Goal: Task Accomplishment & Management: Use online tool/utility

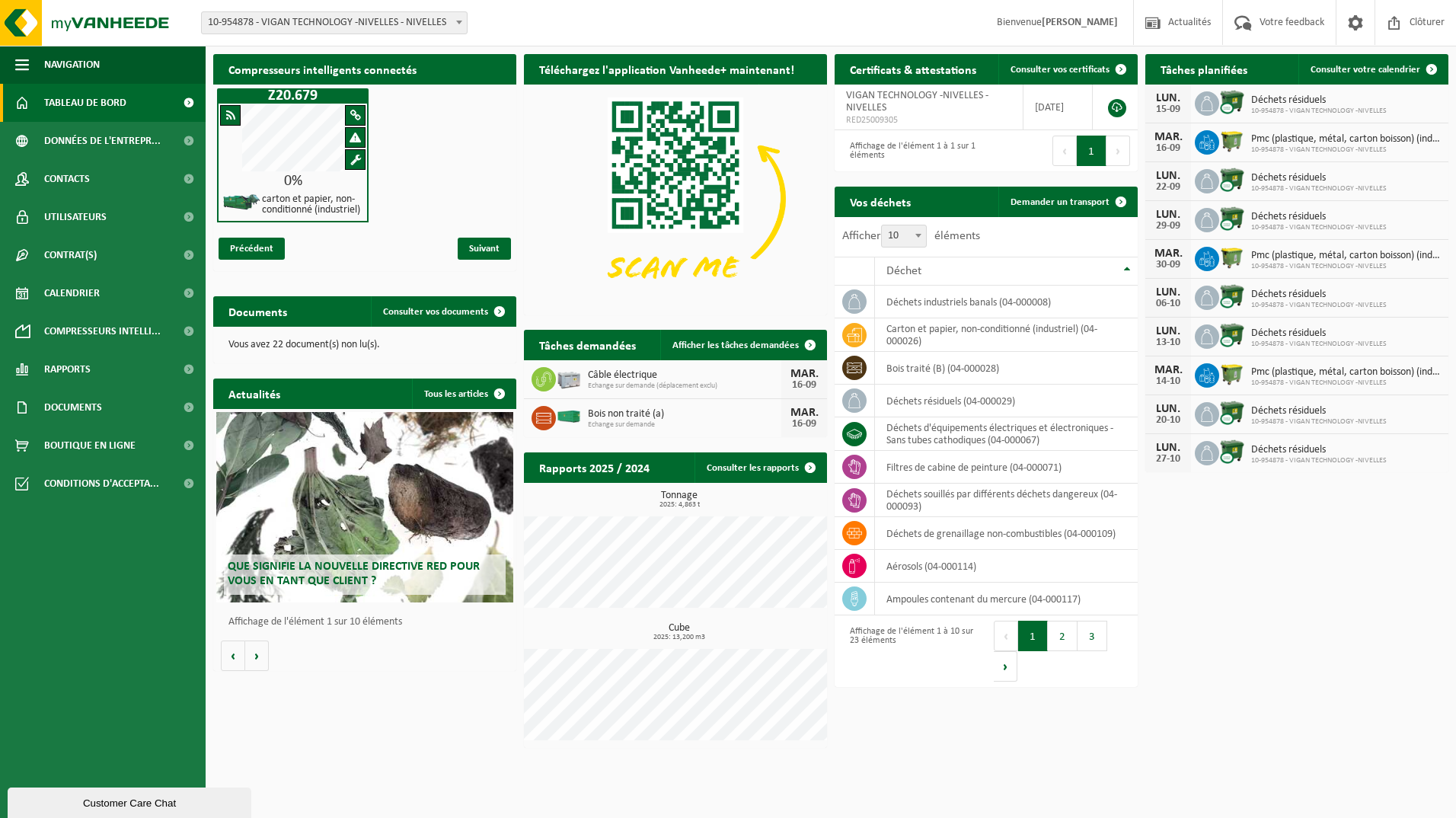
click at [896, 397] on td "déchets résiduels (04-000029)" at bounding box center [1006, 401] width 263 height 33
click at [935, 302] on td "déchets industriels banals (04-000008)" at bounding box center [1006, 302] width 263 height 33
click at [891, 195] on h2 "Vos déchets" at bounding box center [880, 201] width 91 height 30
click at [884, 304] on td "déchets industriels banals (04-000008)" at bounding box center [1006, 302] width 263 height 33
click at [885, 302] on td "déchets industriels banals (04-000008)" at bounding box center [1006, 302] width 263 height 33
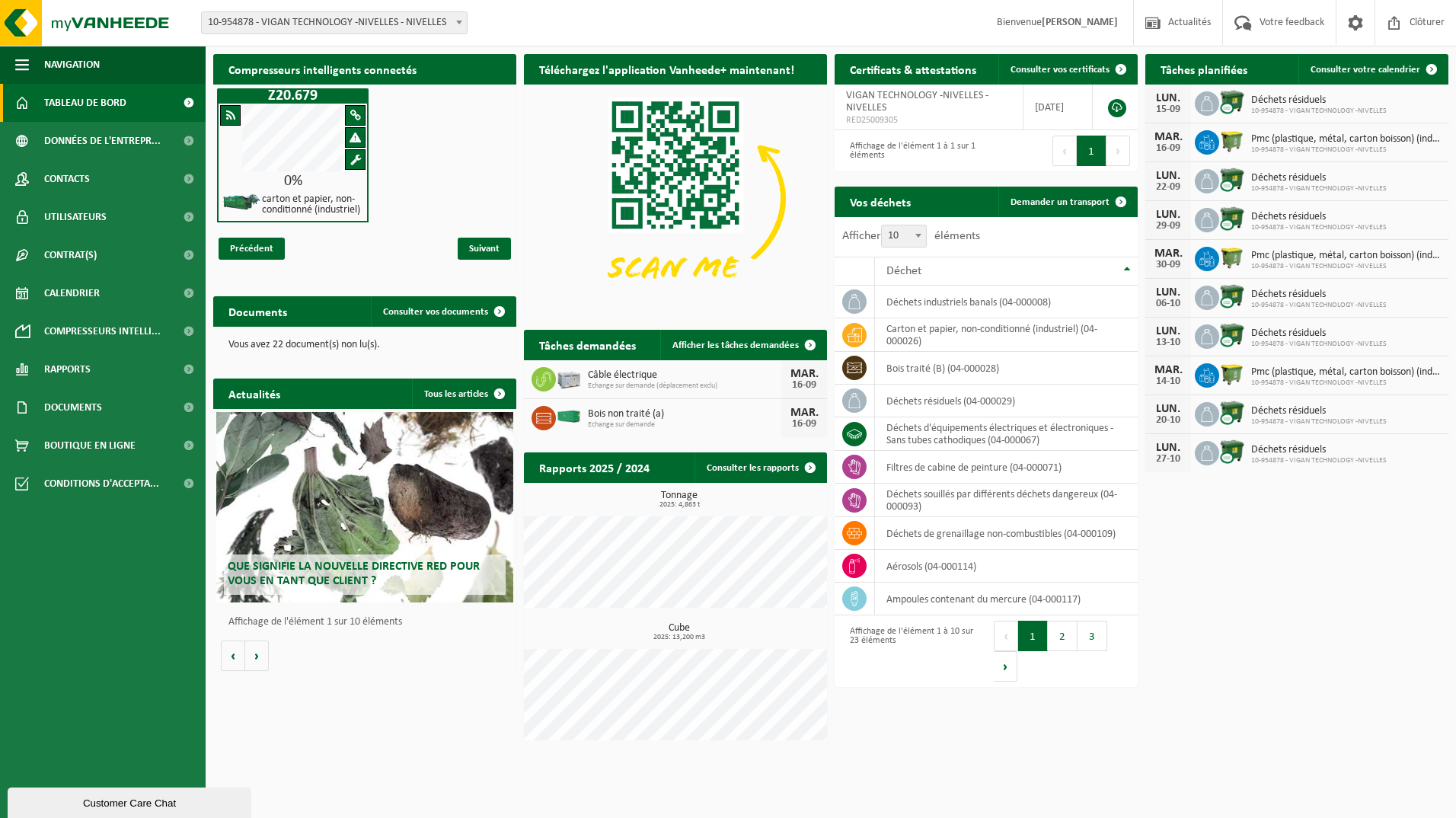
click at [888, 301] on td "déchets industriels banals (04-000008)" at bounding box center [1006, 302] width 263 height 33
click at [889, 301] on td "déchets industriels banals (04-000008)" at bounding box center [1006, 302] width 263 height 33
drag, startPoint x: 889, startPoint y: 301, endPoint x: 1004, endPoint y: 308, distance: 115.2
click at [1003, 308] on td "déchets industriels banals (04-000008)" at bounding box center [1006, 302] width 263 height 33
click at [1045, 204] on span "Demander un transport" at bounding box center [1060, 202] width 99 height 10
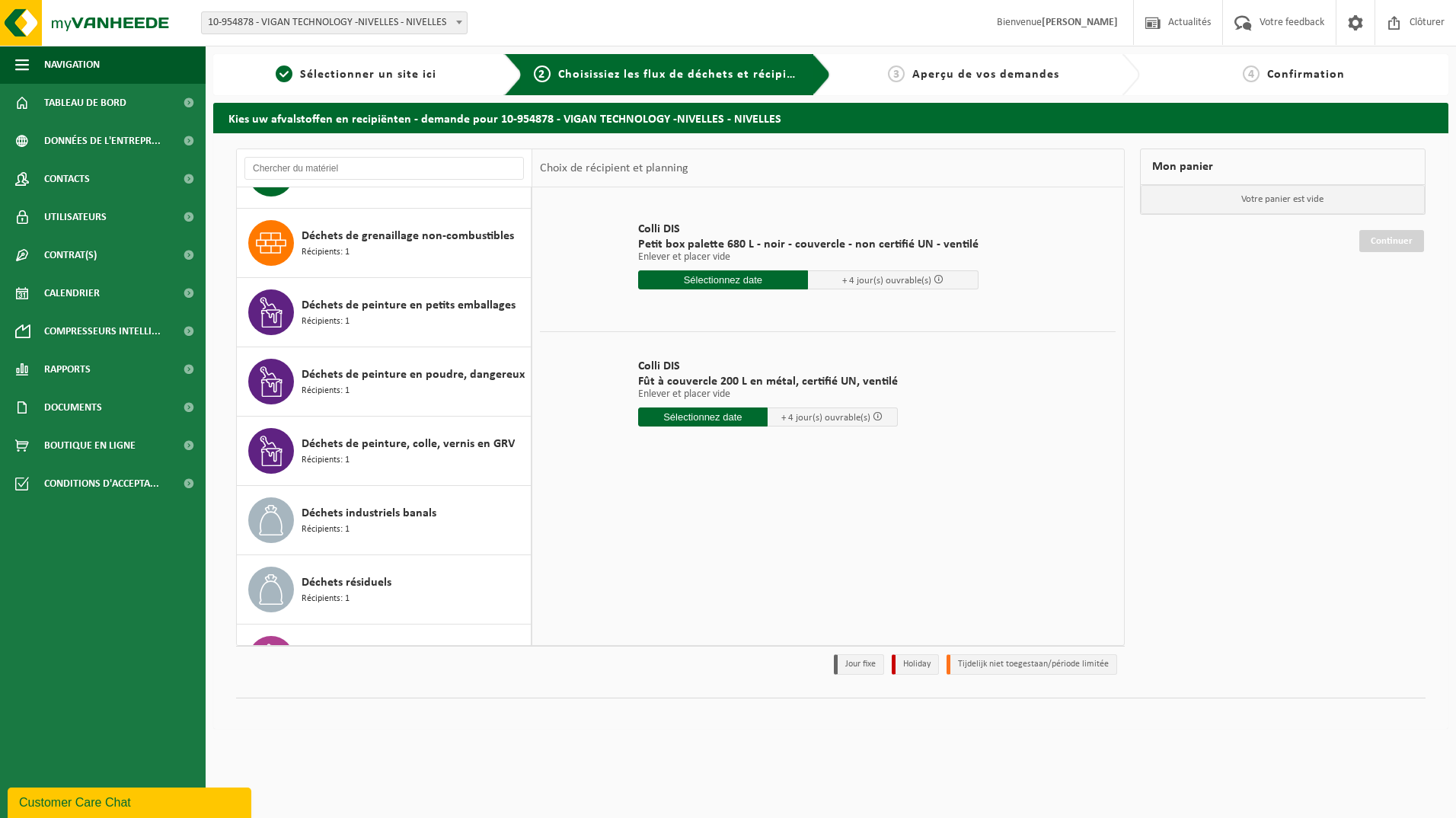
scroll to position [610, 0]
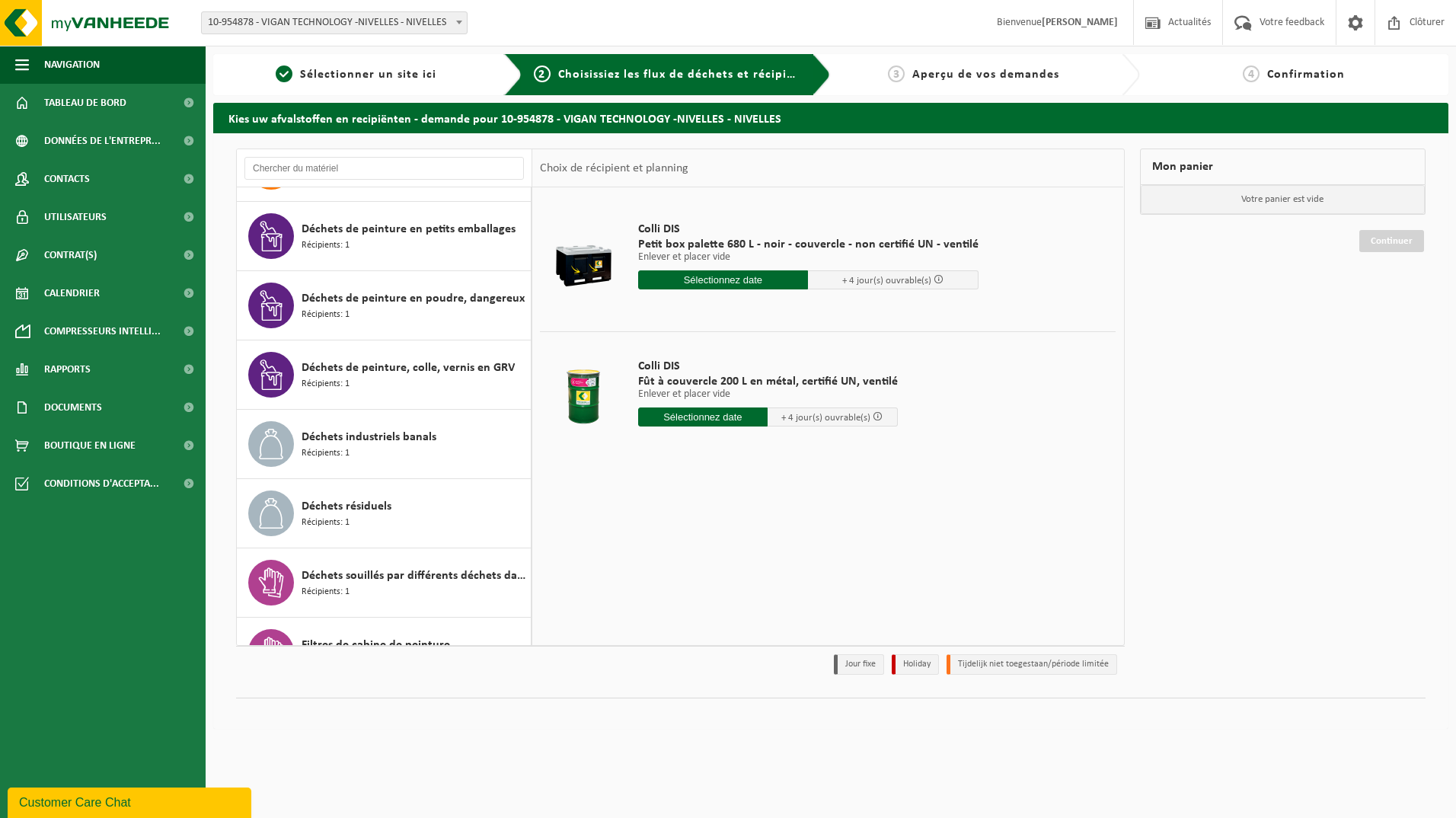
click at [389, 443] on span "Déchets industriels banals" at bounding box center [369, 437] width 135 height 19
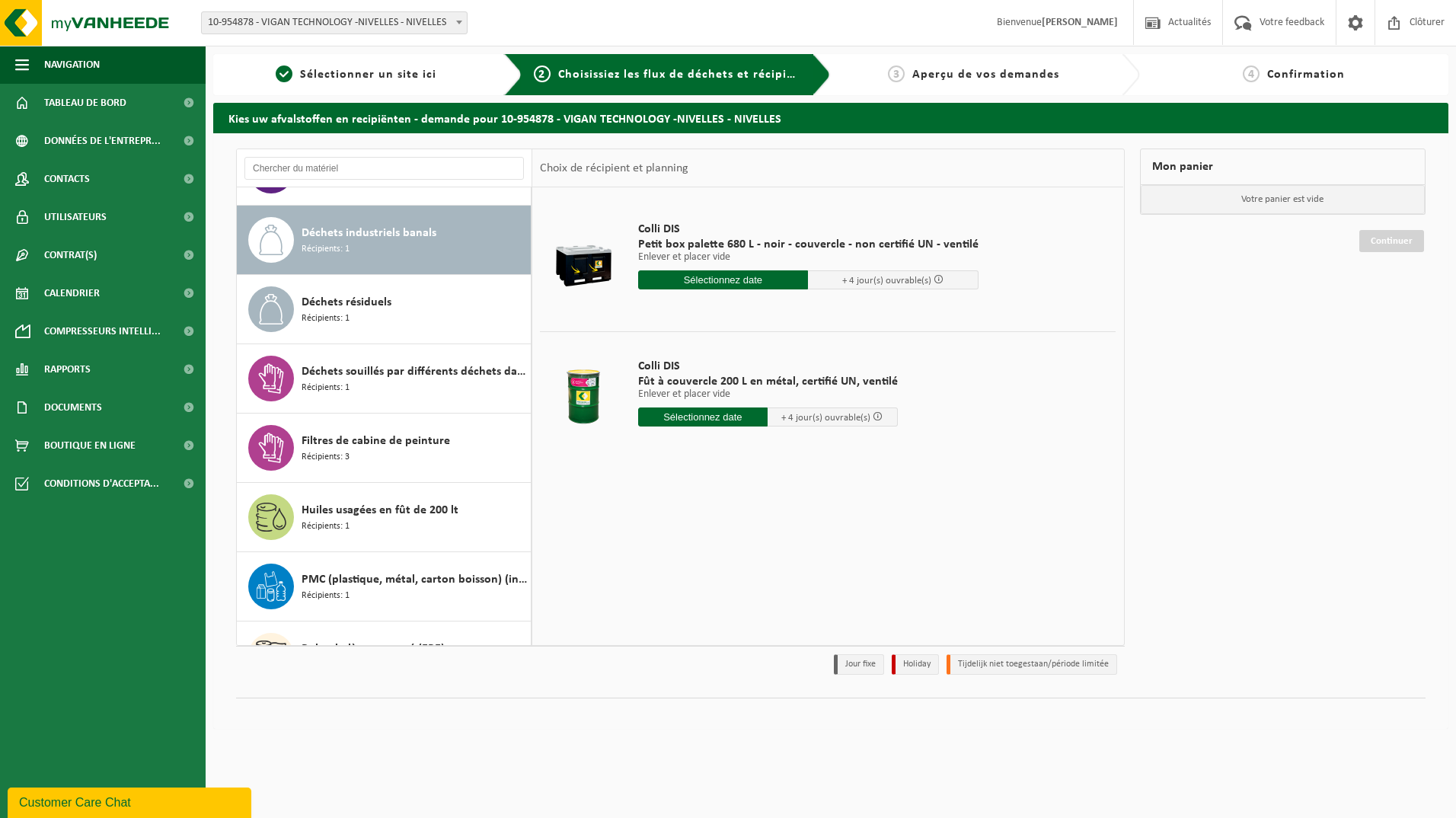
scroll to position [832, 0]
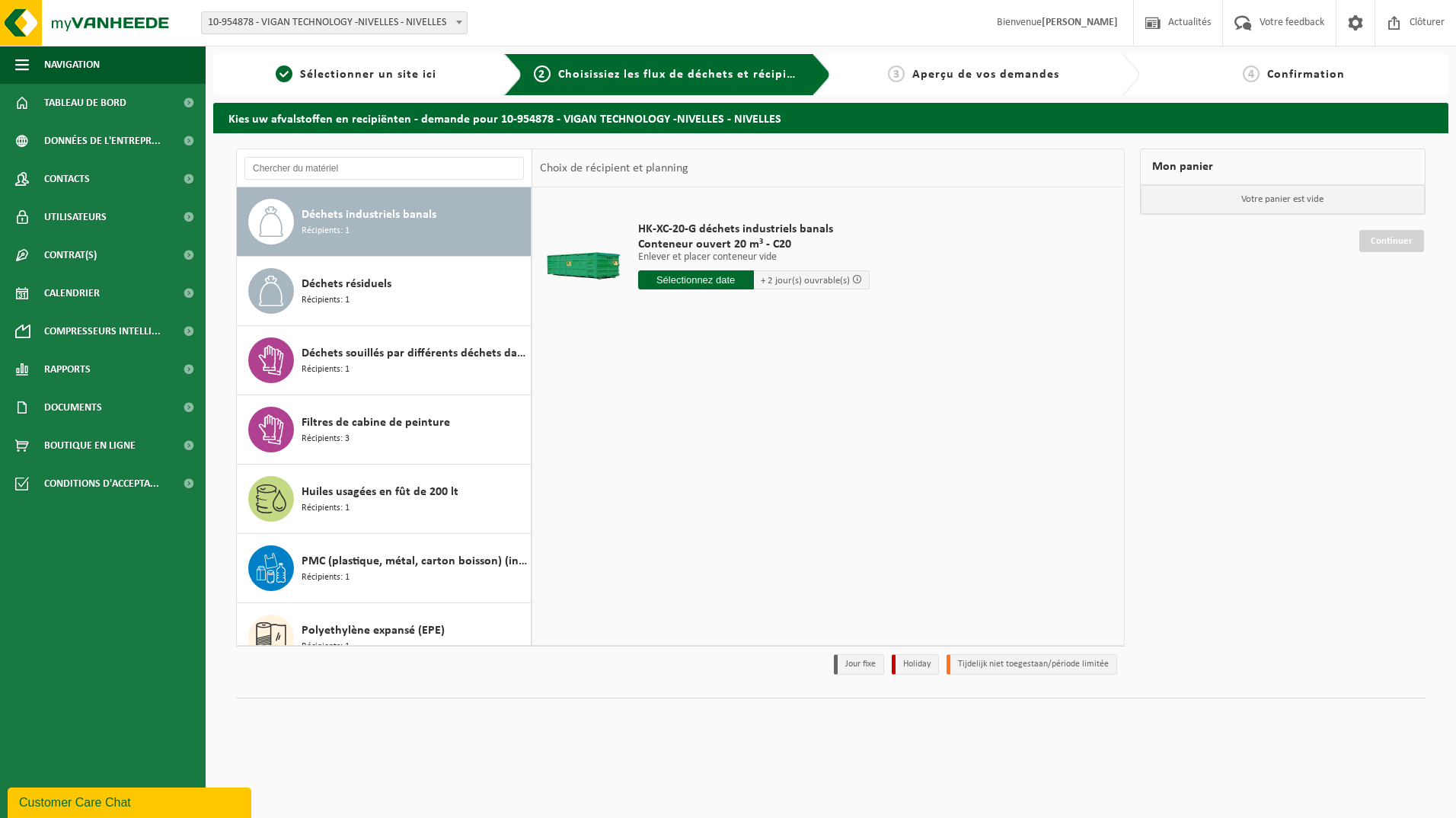
click at [370, 304] on div "Déchets résiduels Récipients: 1" at bounding box center [414, 291] width 225 height 46
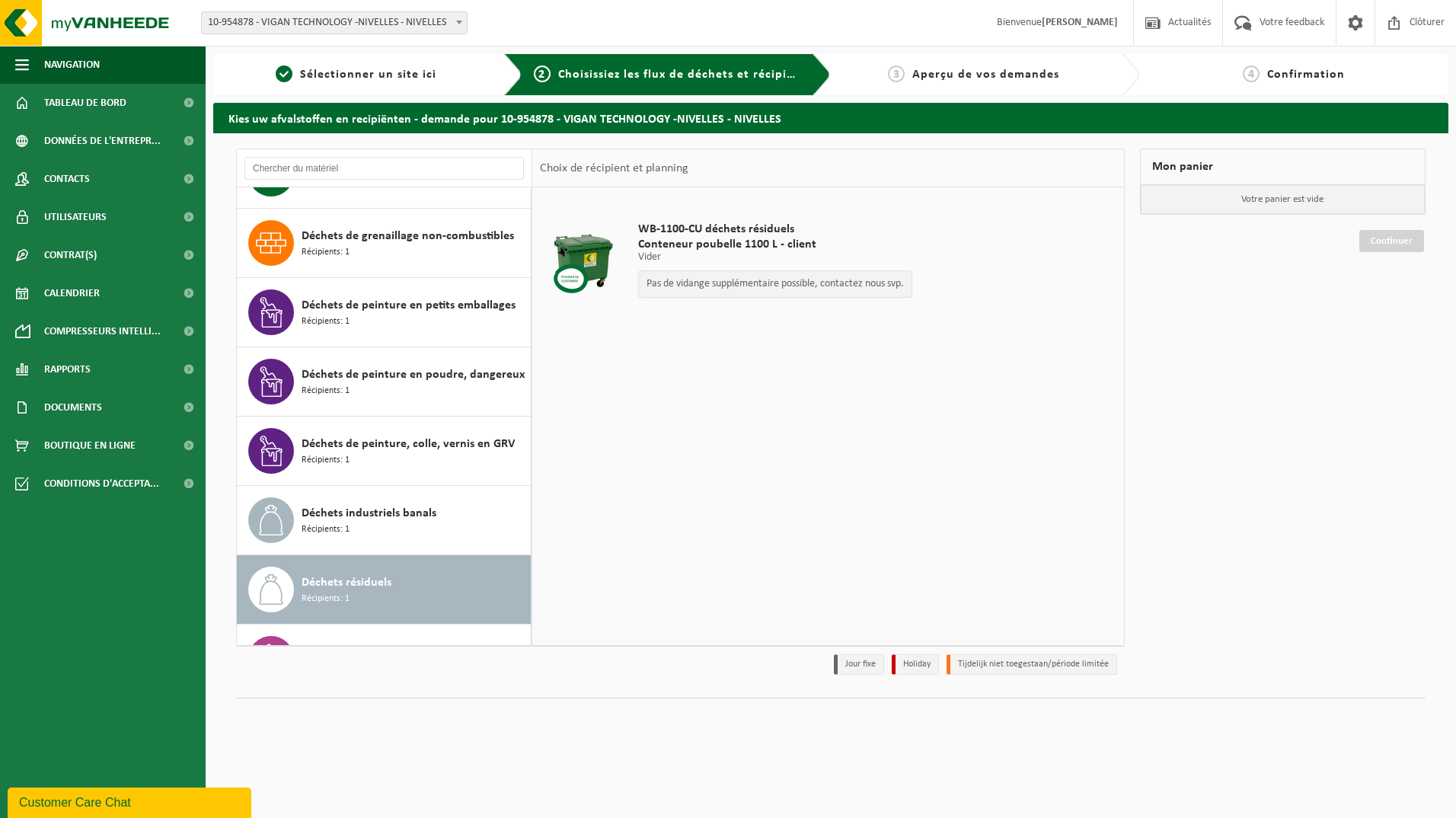
scroll to position [610, 0]
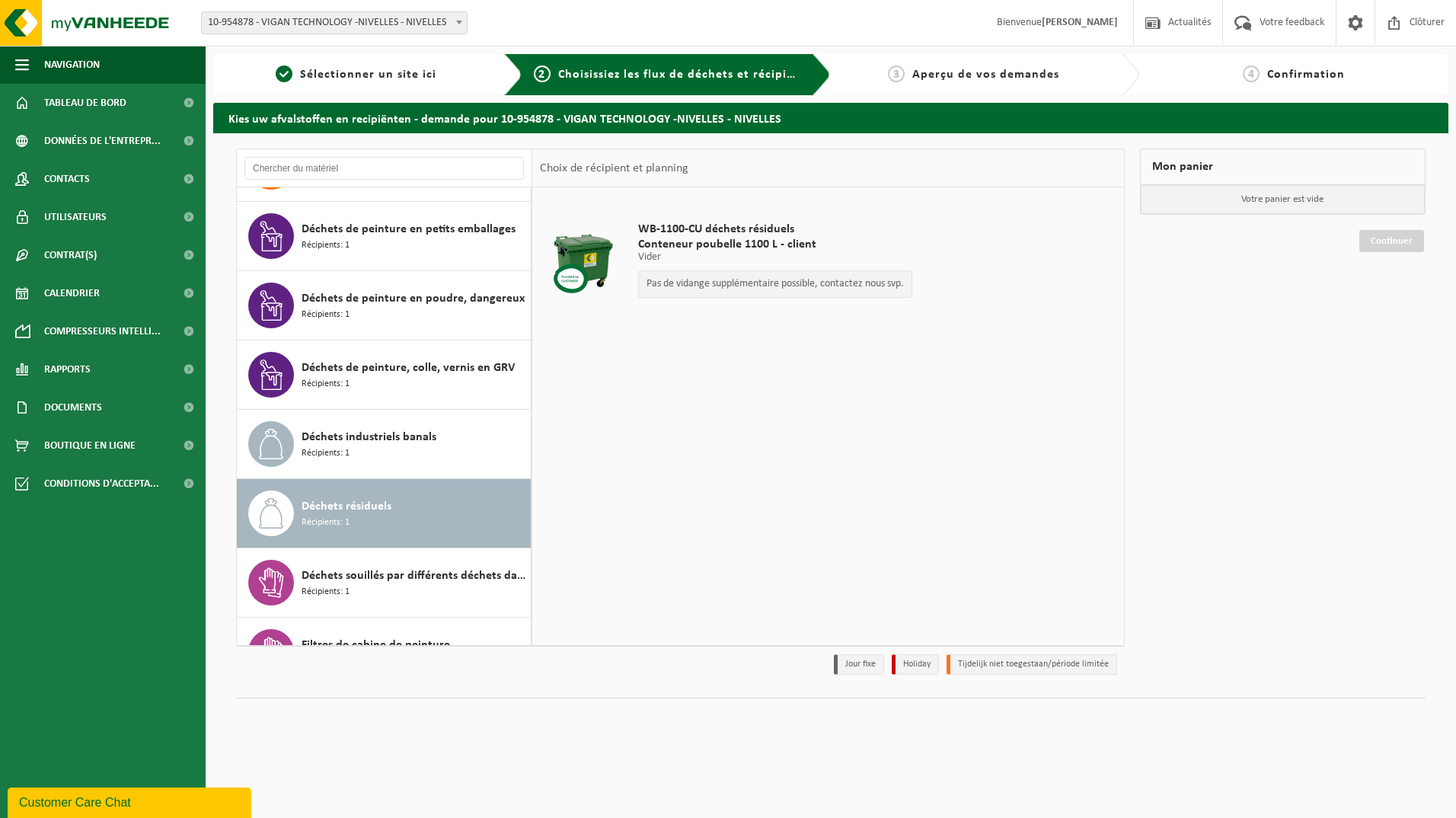
click at [385, 454] on div "Déchets industriels banals Récipients: 1" at bounding box center [414, 444] width 225 height 46
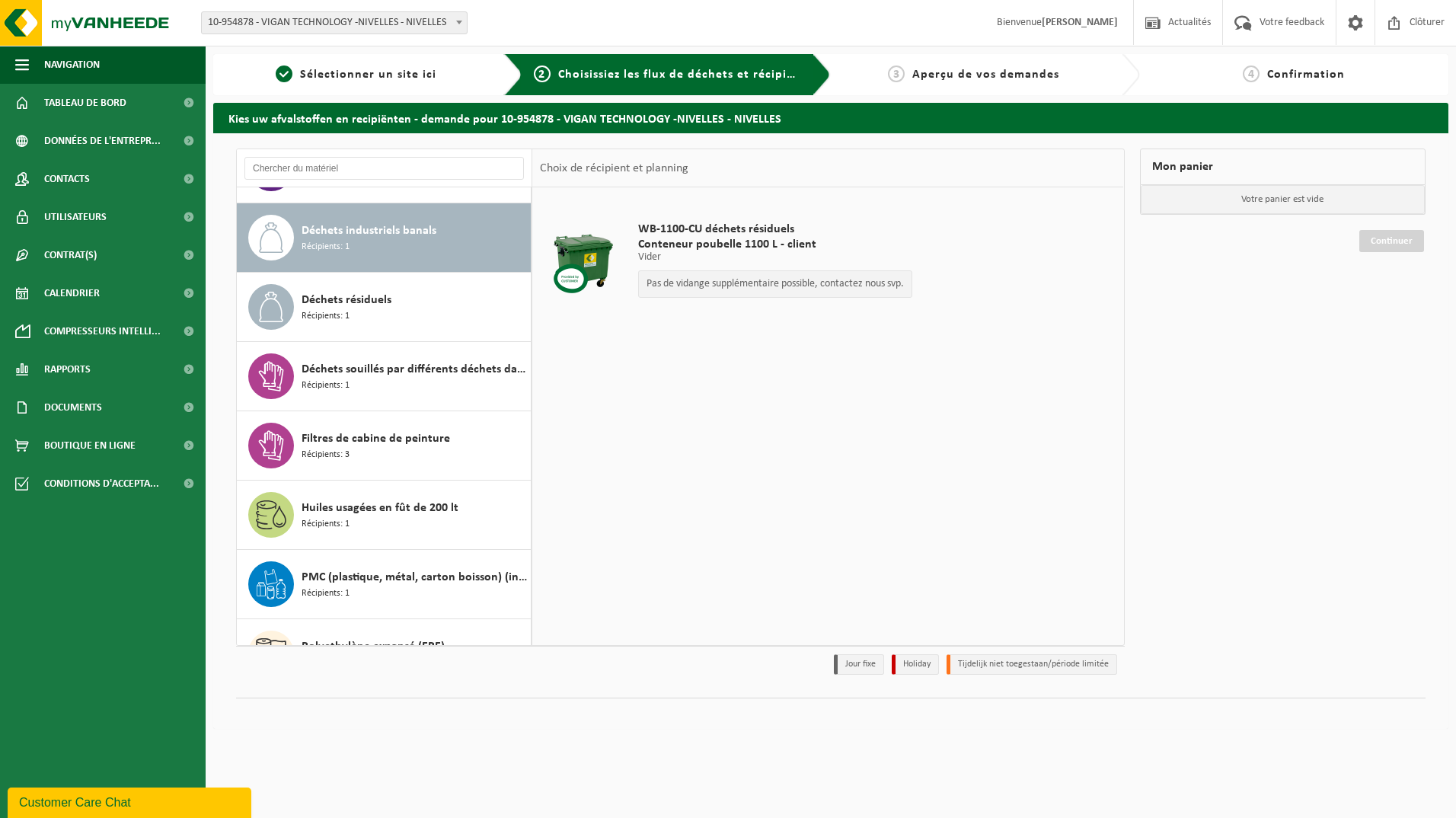
scroll to position [832, 0]
